Goal: Register for event/course

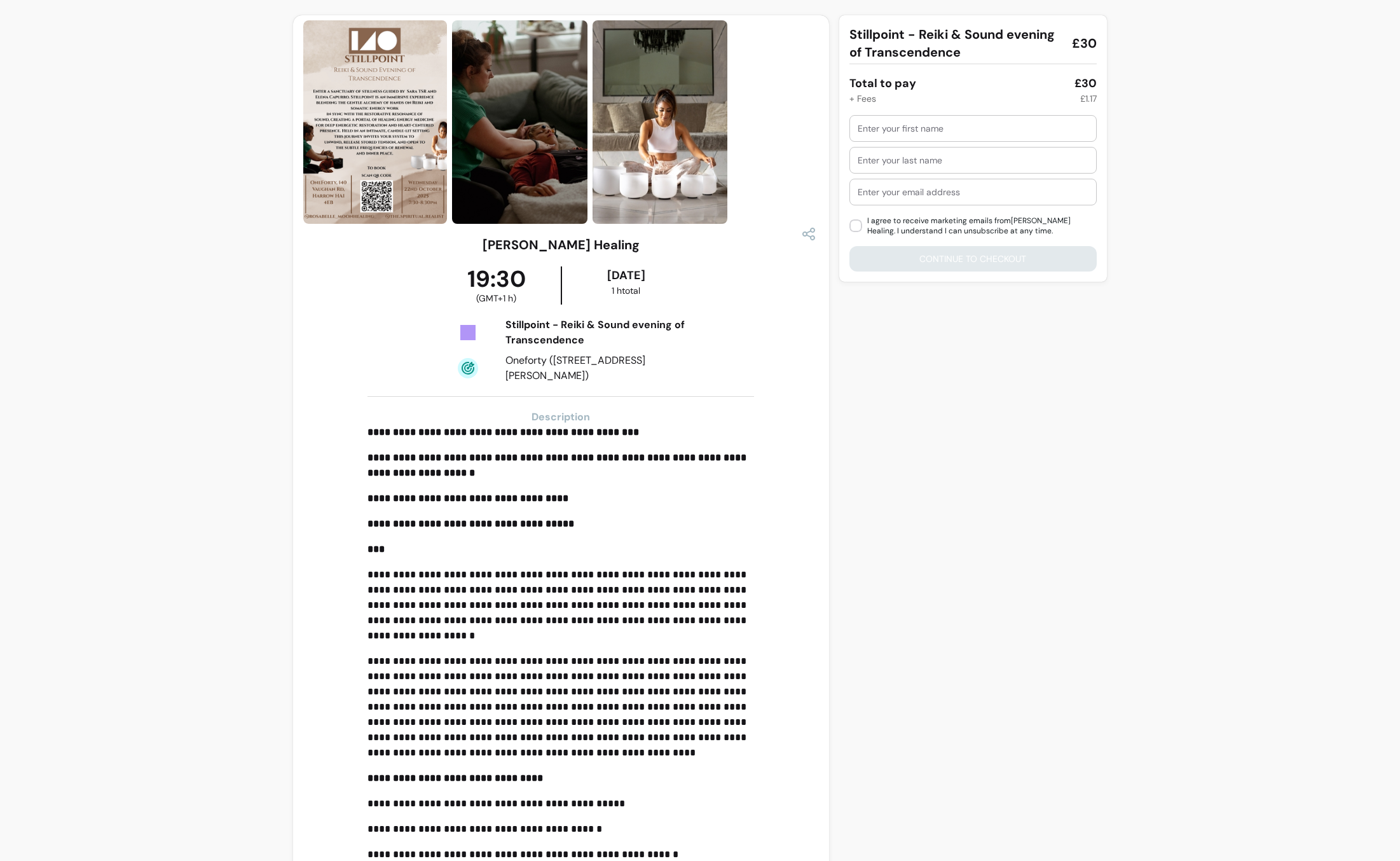
click at [387, 150] on img at bounding box center [375, 122] width 144 height 203
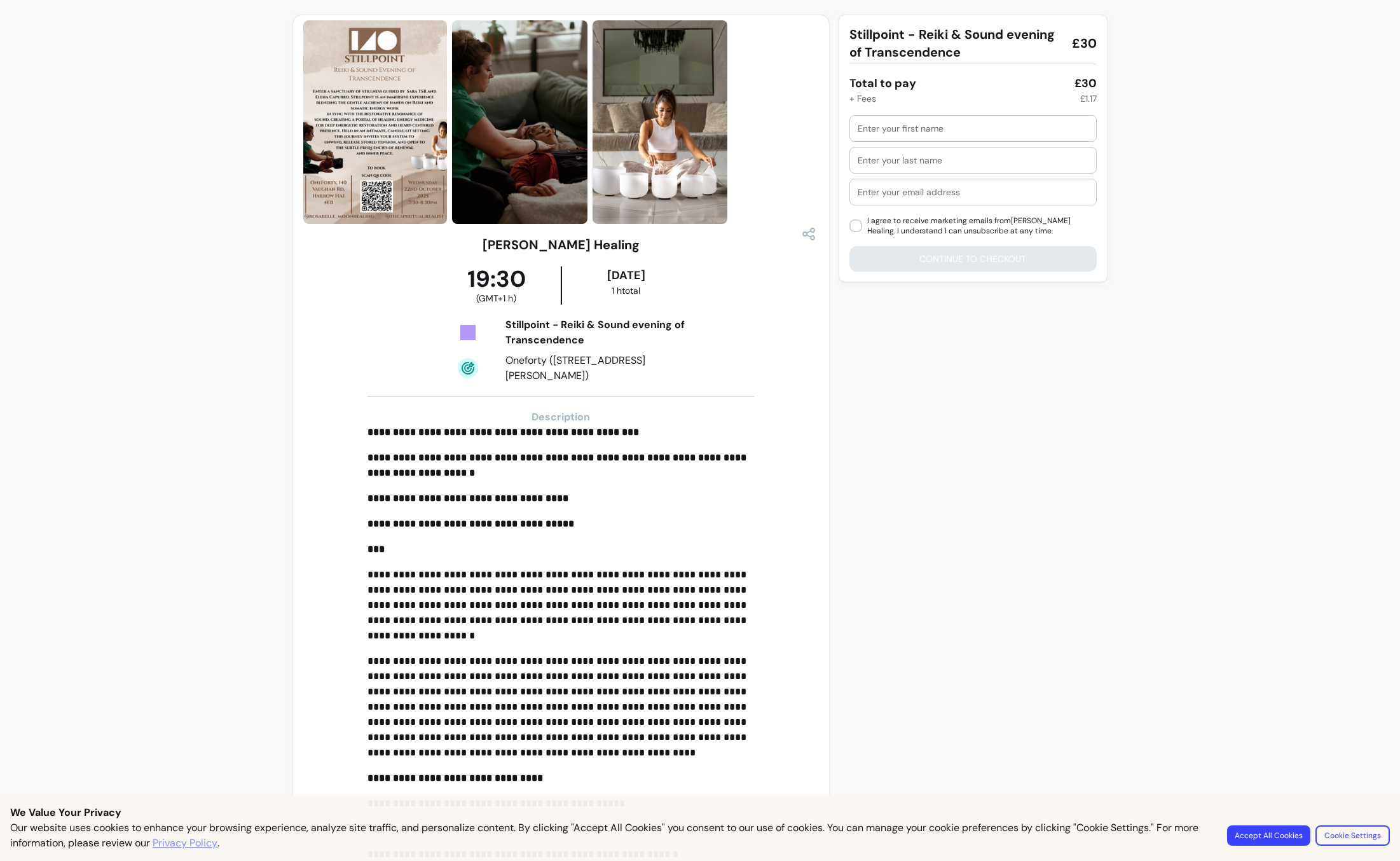
click at [633, 164] on img at bounding box center [660, 122] width 135 height 203
click at [481, 146] on img at bounding box center [519, 122] width 135 height 203
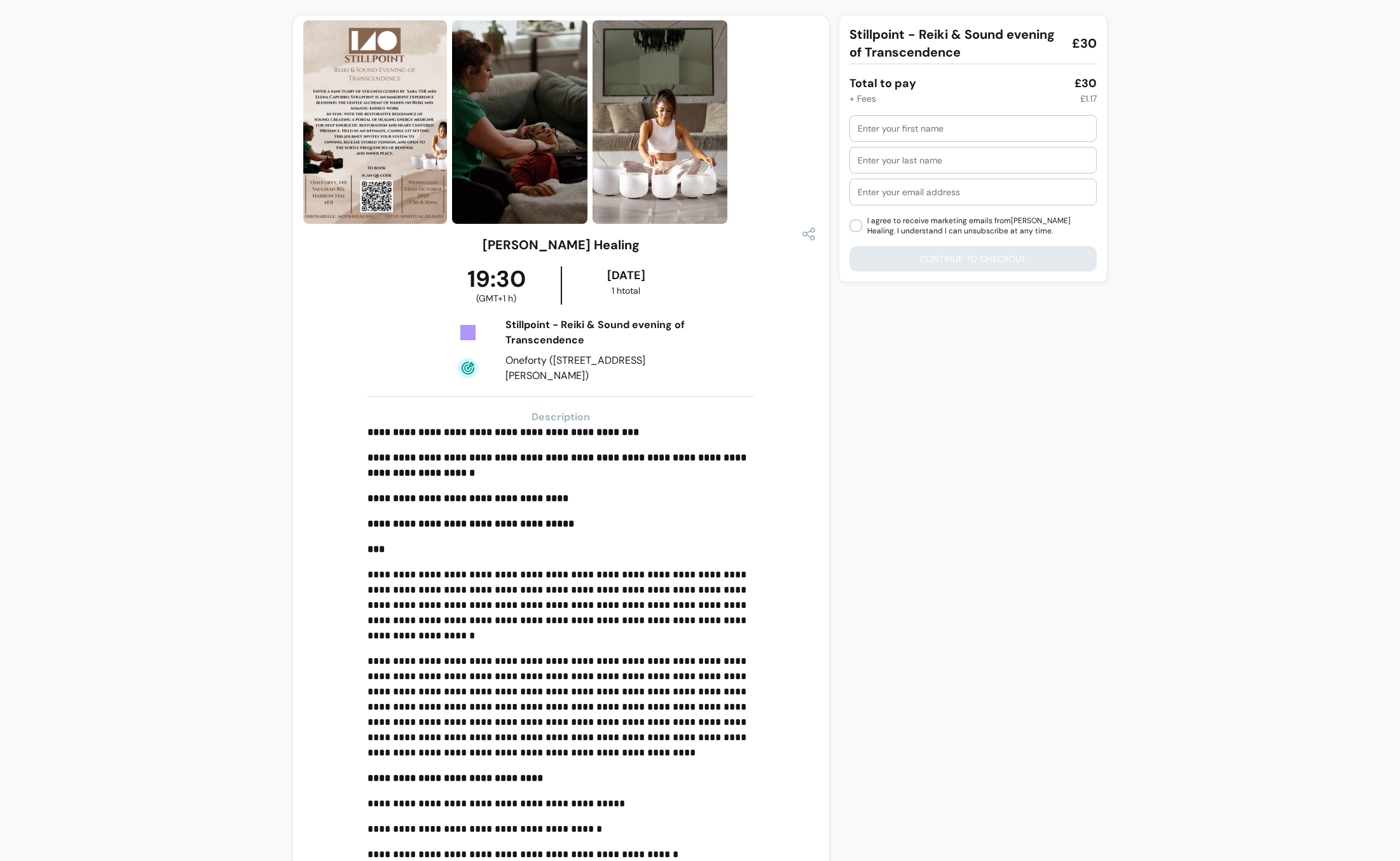
click at [366, 159] on img at bounding box center [375, 122] width 144 height 203
click at [372, 160] on img at bounding box center [375, 122] width 144 height 203
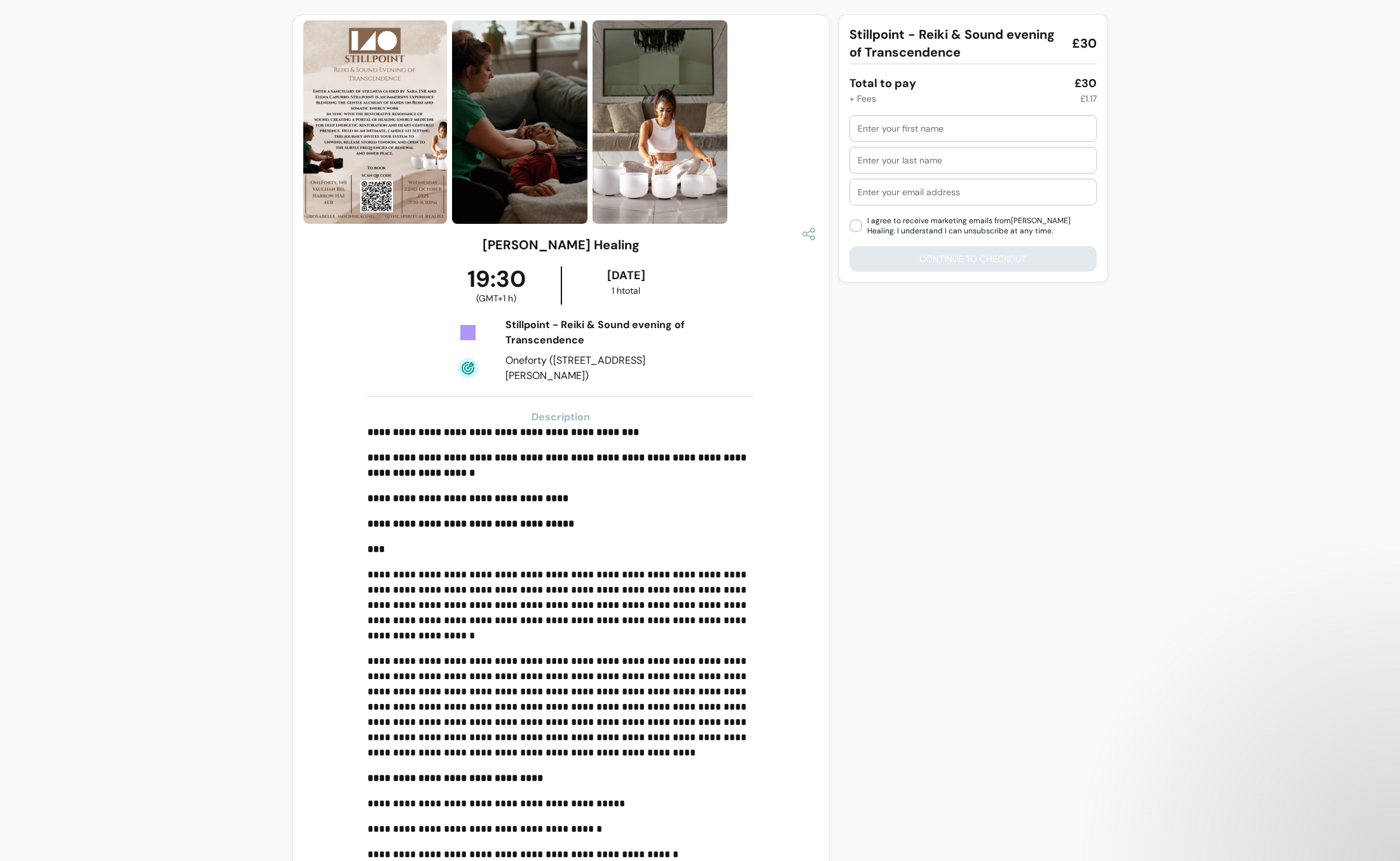
click at [419, 200] on img at bounding box center [375, 122] width 144 height 203
click at [809, 231] on icon "button" at bounding box center [808, 233] width 14 height 14
drag, startPoint x: 588, startPoint y: 201, endPoint x: 509, endPoint y: 191, distance: 79.6
click at [586, 201] on div at bounding box center [561, 122] width 516 height 203
drag, startPoint x: 503, startPoint y: 190, endPoint x: 406, endPoint y: 185, distance: 97.1
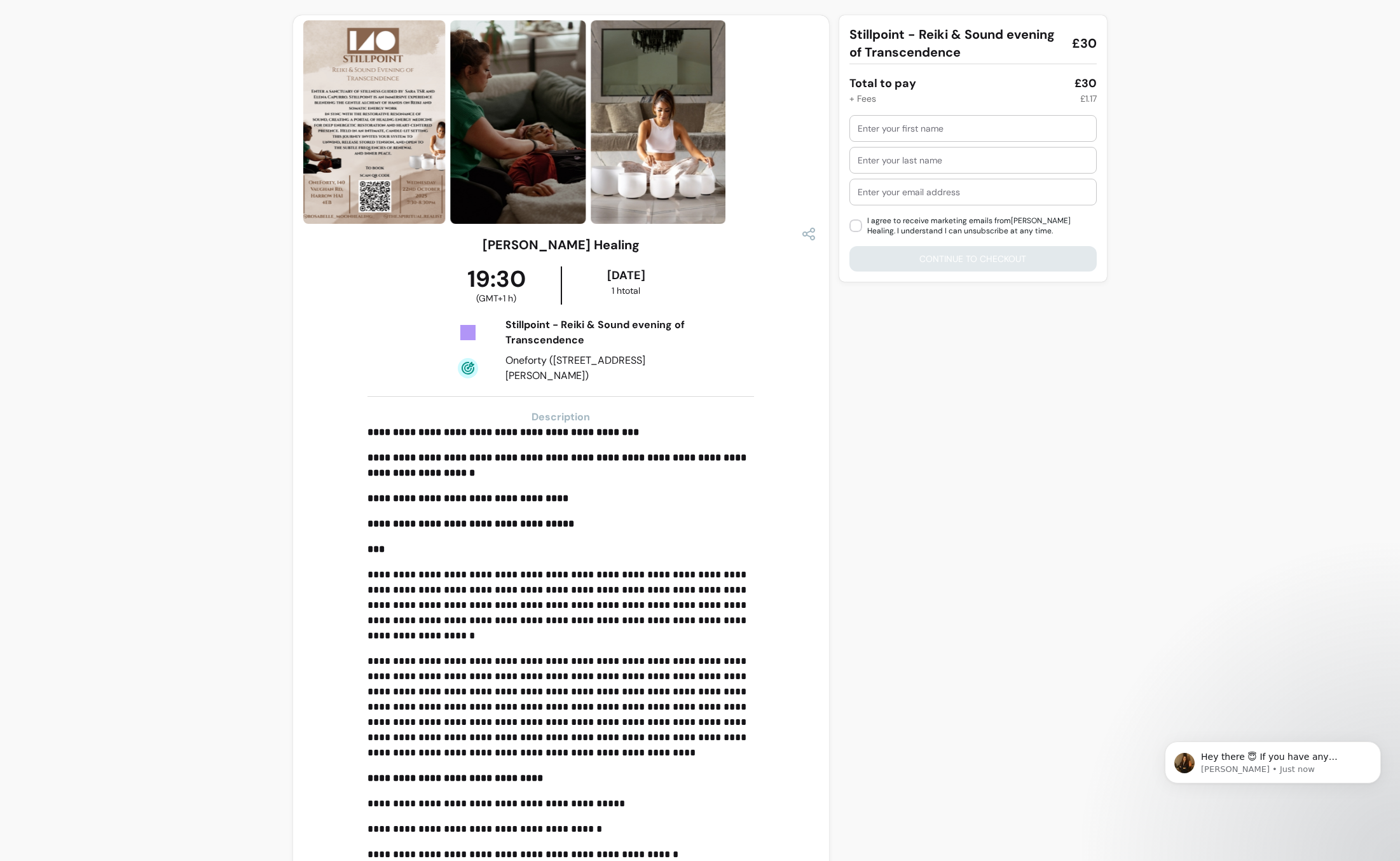
click at [497, 190] on img at bounding box center [518, 122] width 135 height 203
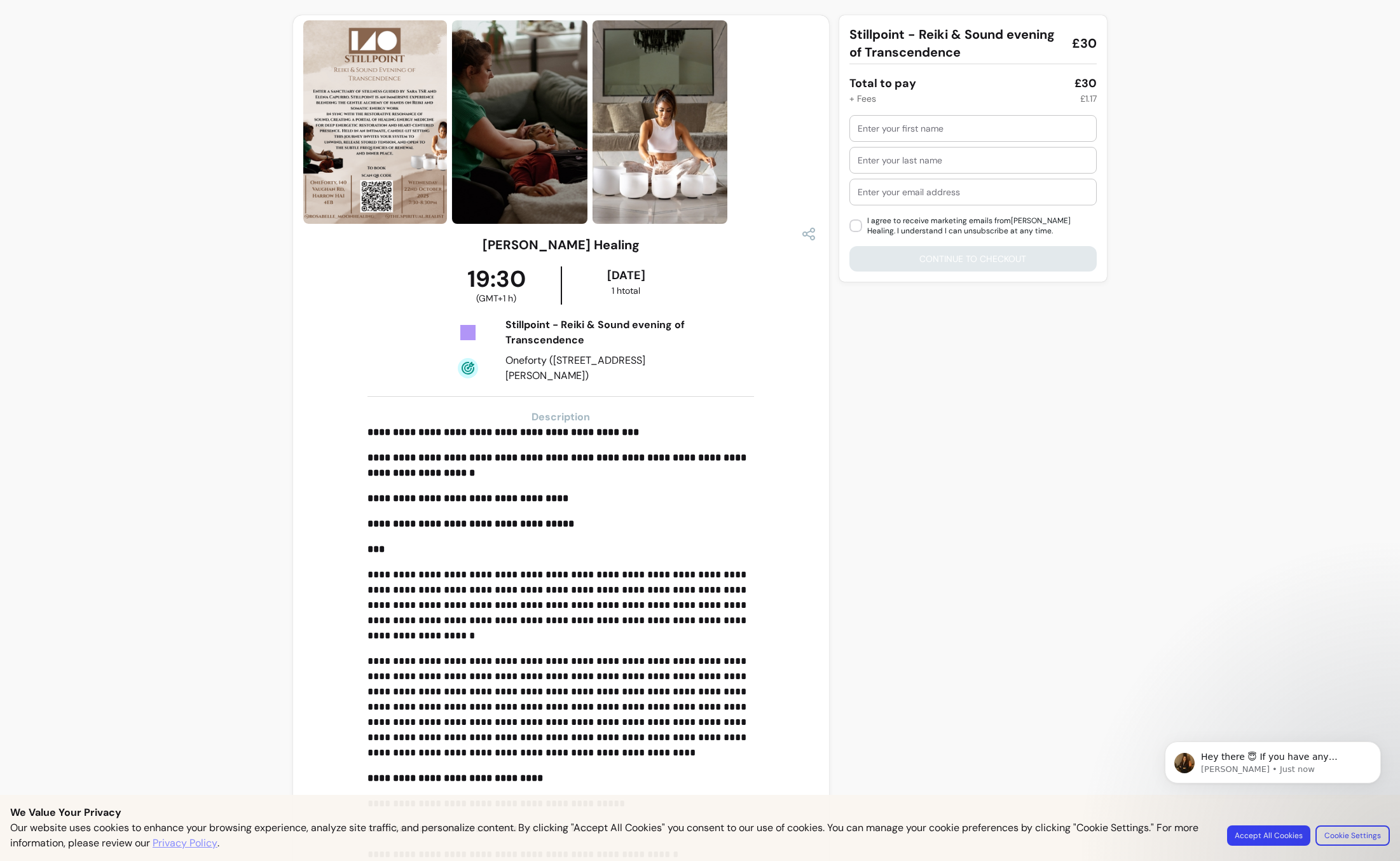
click at [400, 185] on img at bounding box center [375, 122] width 144 height 203
click at [397, 137] on img at bounding box center [375, 122] width 144 height 203
click at [398, 137] on img at bounding box center [375, 122] width 144 height 203
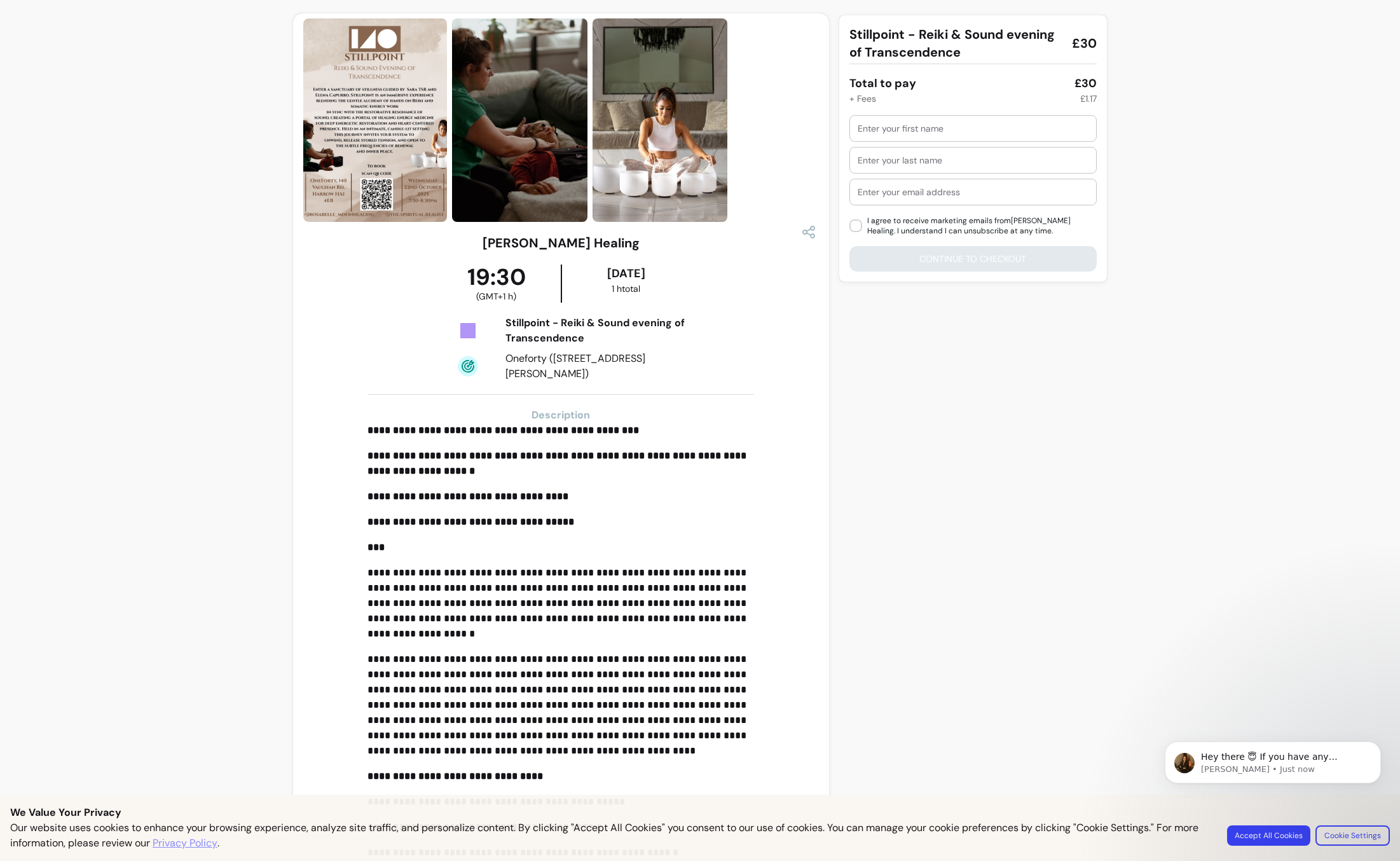
scroll to position [1, 0]
